Goal: Task Accomplishment & Management: Manage account settings

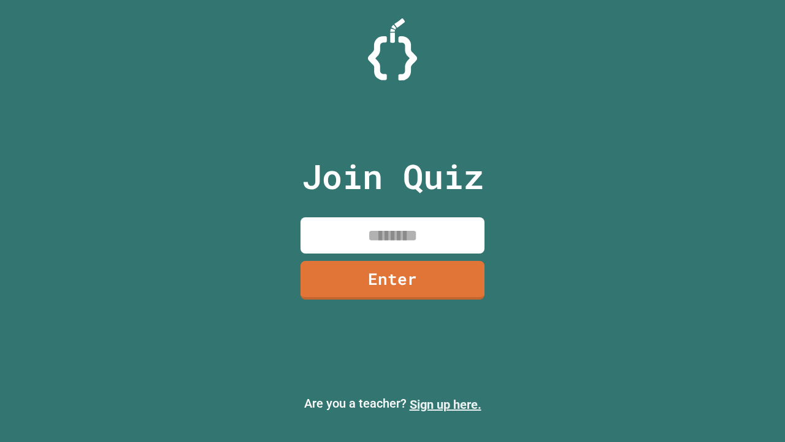
click at [446, 404] on link "Sign up here." at bounding box center [446, 404] width 72 height 15
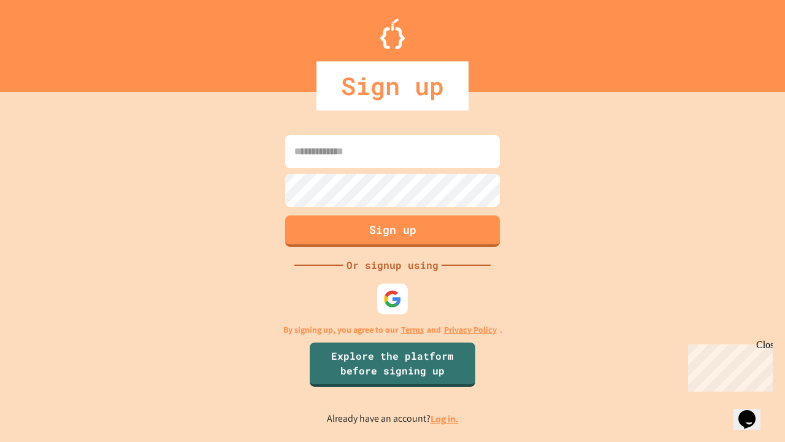
click at [446, 419] on link "Log in." at bounding box center [445, 418] width 28 height 13
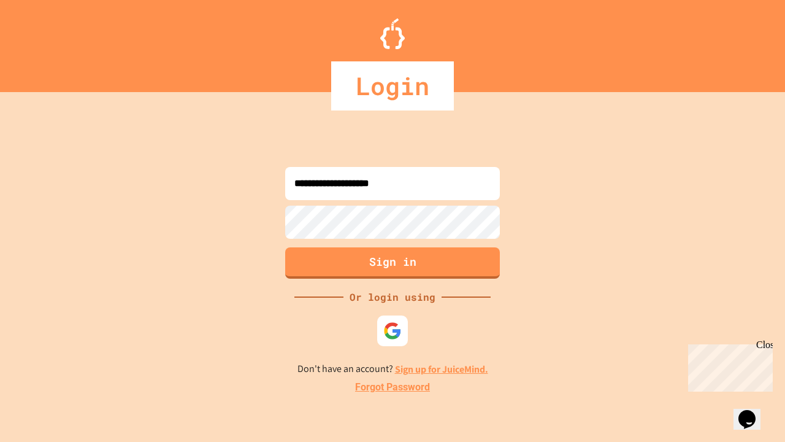
type input "**********"
